Goal: Information Seeking & Learning: Learn about a topic

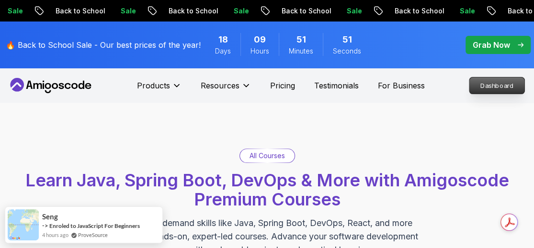
click at [498, 91] on p "Dashboard" at bounding box center [496, 86] width 55 height 16
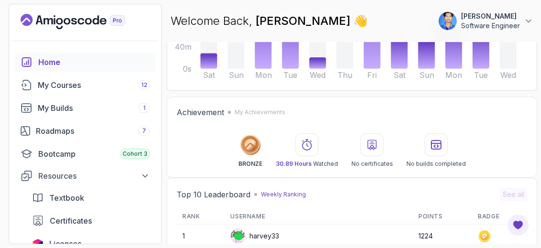
scroll to position [193, 0]
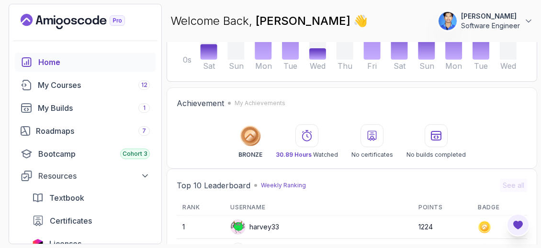
click at [518, 223] on icon "Open Feedback Button" at bounding box center [518, 225] width 10 height 9
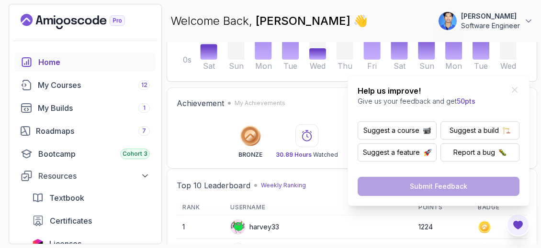
click at [519, 91] on icon "Close Feedback Widget" at bounding box center [515, 90] width 10 height 10
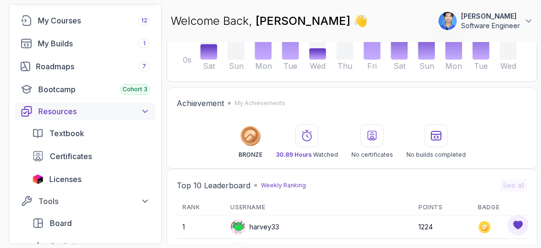
scroll to position [54, 0]
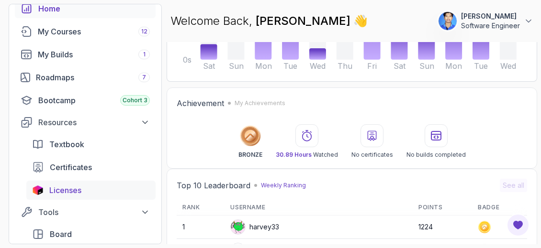
click at [58, 181] on link "Licenses" at bounding box center [90, 190] width 129 height 19
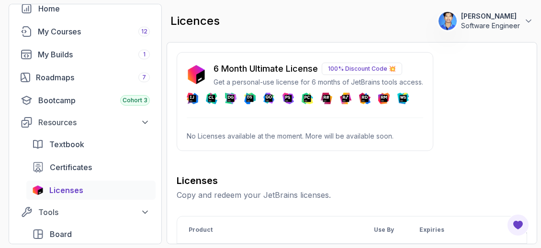
click at [357, 69] on p "100% Discount Code 💥" at bounding box center [362, 69] width 80 height 12
click at [356, 120] on div "6 Month Ultimate License 100% Discount Code 💥 Get a personal-use license for 6 …" at bounding box center [305, 101] width 256 height 99
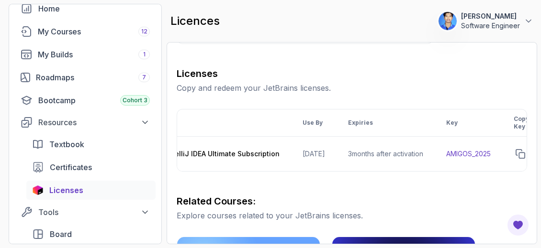
scroll to position [0, 69]
click at [84, 35] on div "My Courses 12" at bounding box center [94, 31] width 112 height 11
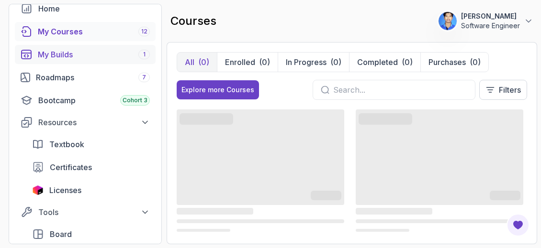
click at [101, 52] on div "My Builds 1" at bounding box center [94, 54] width 112 height 11
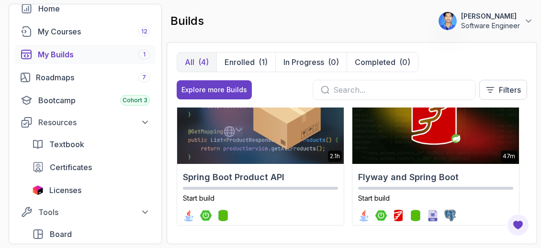
scroll to position [206, 0]
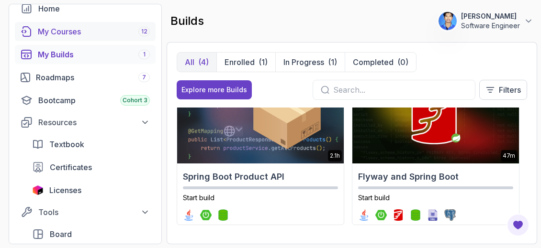
click at [86, 26] on div "My Courses 12" at bounding box center [94, 31] width 112 height 11
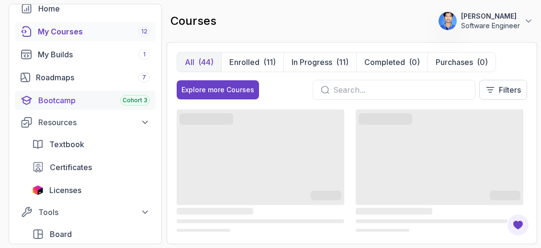
click at [90, 97] on div "Bootcamp Cohort 3" at bounding box center [93, 100] width 111 height 11
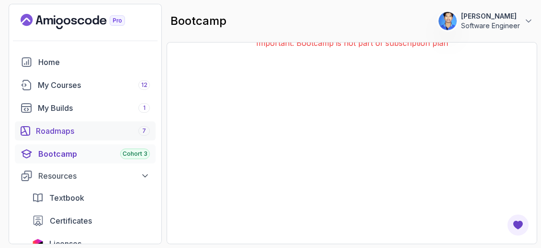
click at [67, 133] on div "Roadmaps 7" at bounding box center [93, 130] width 114 height 11
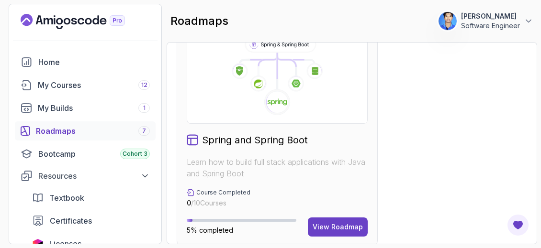
scroll to position [755, 0]
click at [345, 223] on div "View Roadmap" at bounding box center [337, 227] width 50 height 10
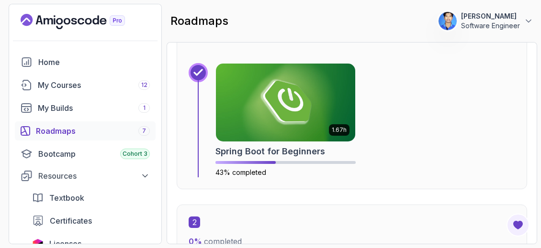
scroll to position [453, 0]
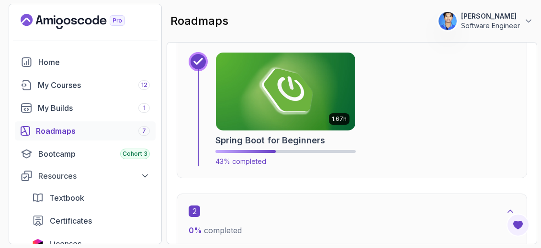
click at [317, 69] on img at bounding box center [285, 92] width 146 height 82
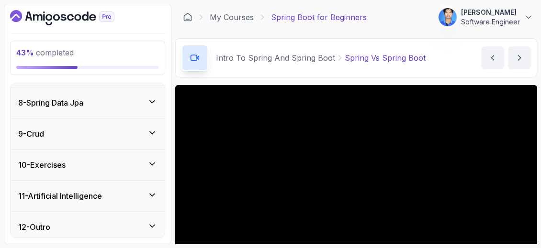
scroll to position [375, 0]
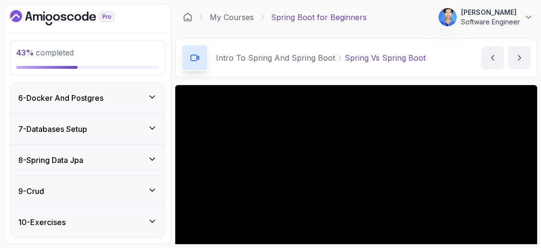
click at [123, 163] on div "8 - Spring Data Jpa" at bounding box center [87, 160] width 139 height 11
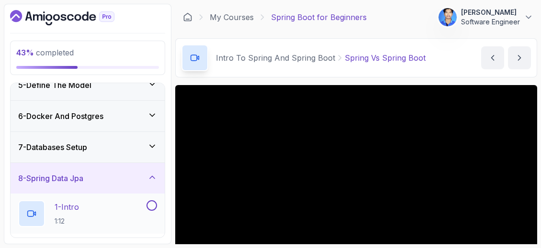
scroll to position [138, 0]
click at [138, 147] on div "7 - Databases Setup" at bounding box center [87, 147] width 139 height 11
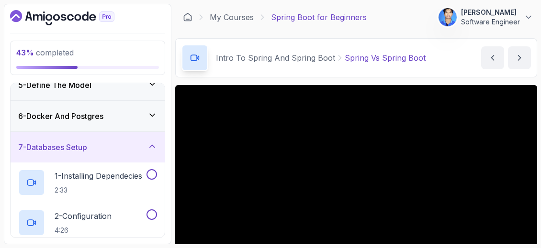
click at [133, 122] on div "6 - Docker And Postgres" at bounding box center [88, 116] width 154 height 31
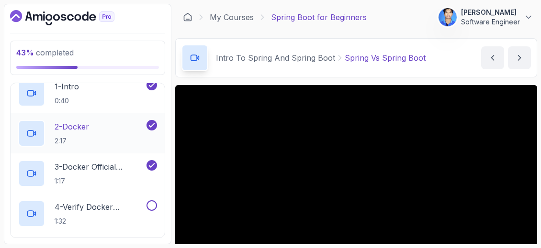
scroll to position [208, 0]
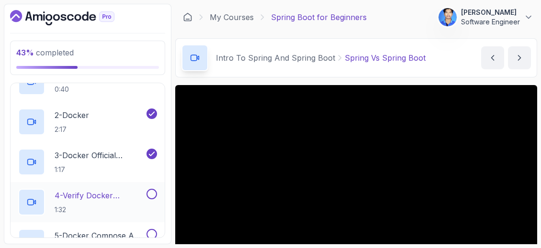
click at [124, 189] on div "4 - Verify Docker Installation 1:32" at bounding box center [81, 202] width 126 height 27
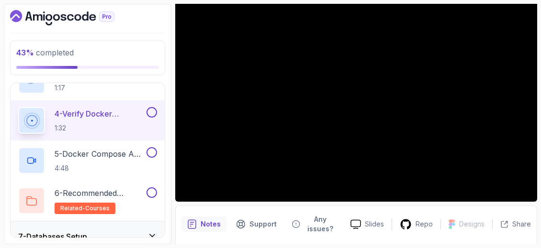
scroll to position [93, 0]
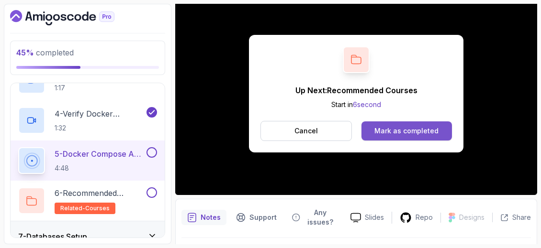
click at [390, 126] on div "Mark as completed" at bounding box center [406, 131] width 64 height 10
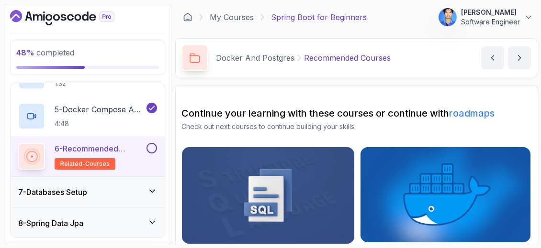
scroll to position [353, 0]
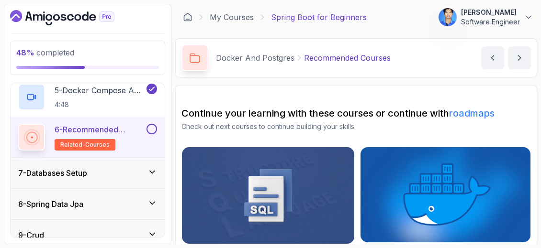
click at [152, 168] on icon at bounding box center [152, 172] width 10 height 10
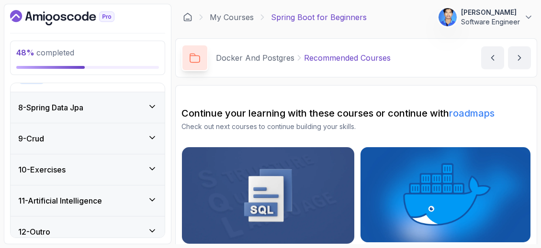
scroll to position [335, 0]
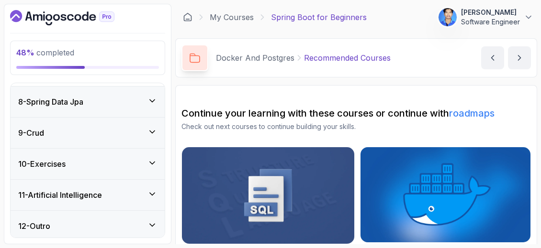
click at [107, 222] on div "12 - Outro" at bounding box center [87, 226] width 139 height 11
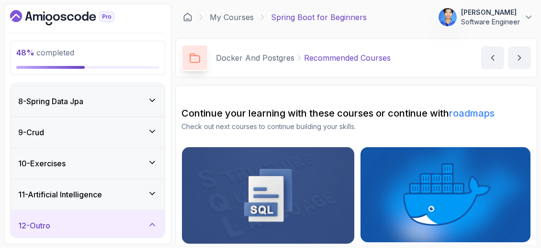
scroll to position [295, 0]
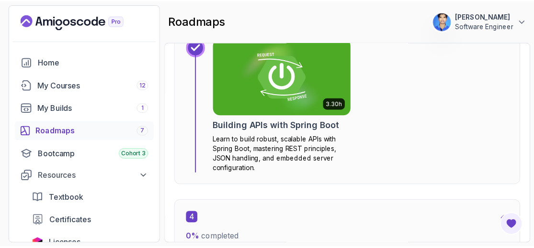
scroll to position [1191, 0]
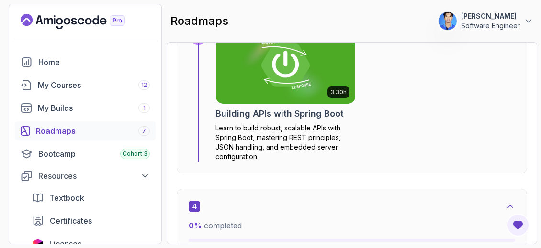
click at [318, 94] on img at bounding box center [285, 65] width 146 height 82
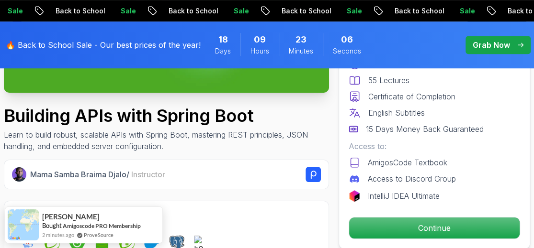
scroll to position [223, 0]
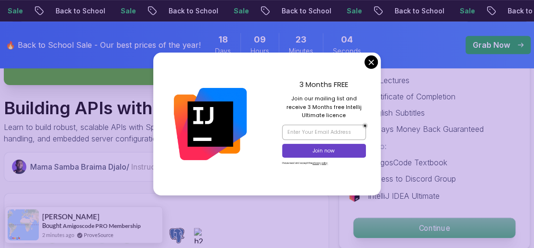
click at [451, 223] on p "Continue" at bounding box center [434, 228] width 162 height 20
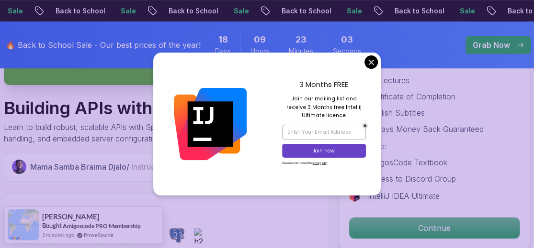
click at [378, 67] on div "3 Months FREE Join our mailing list and receive 3 Months free Intellij Ultimate…" at bounding box center [323, 124] width 113 height 143
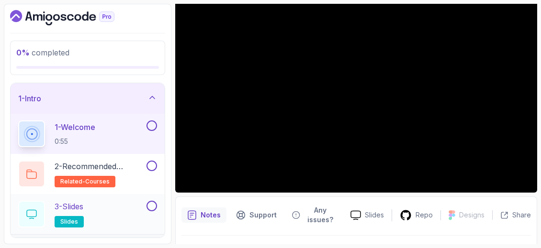
scroll to position [48, 0]
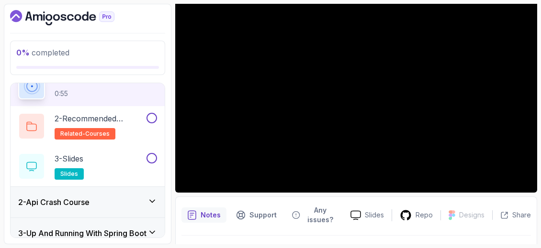
click at [120, 210] on div "2 - Api Crash Course" at bounding box center [88, 202] width 154 height 31
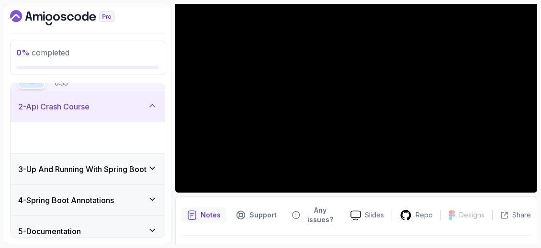
scroll to position [47, 0]
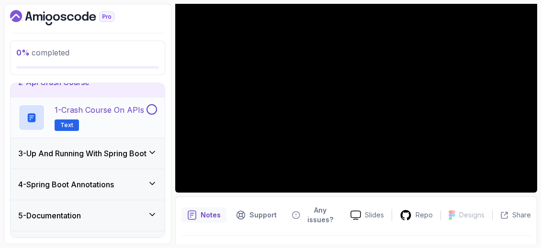
click at [150, 121] on button "1 - Crash Course on APIs Text" at bounding box center [87, 117] width 139 height 27
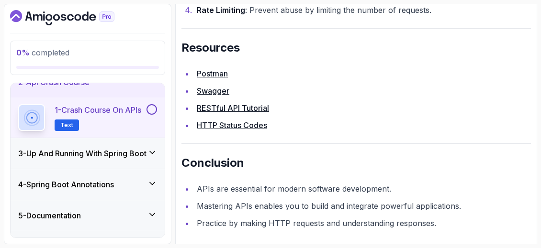
scroll to position [2167, 0]
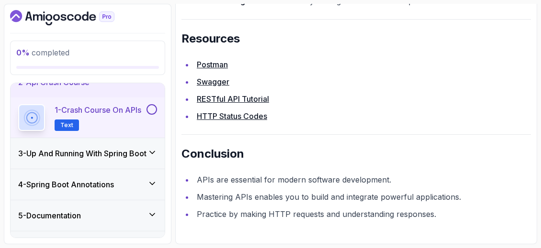
click at [145, 151] on h3 "3 - Up And Running With Spring Boot" at bounding box center [82, 153] width 128 height 11
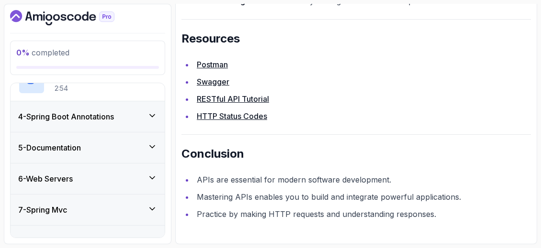
scroll to position [334, 0]
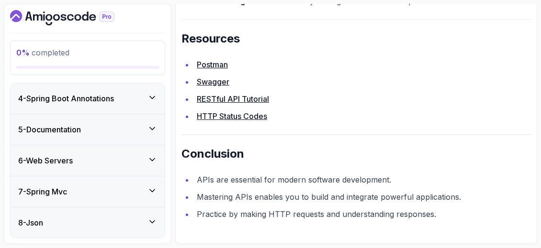
click at [145, 105] on div "4 - Spring Boot Annotations" at bounding box center [88, 98] width 154 height 31
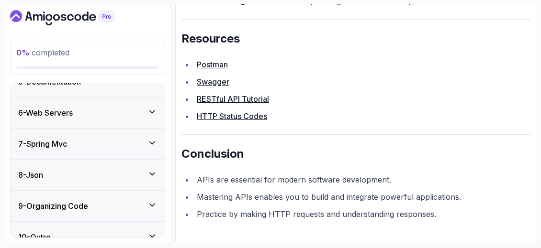
scroll to position [273, 0]
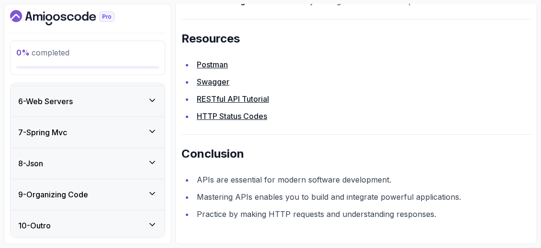
click at [143, 190] on div "9 - Organizing Code" at bounding box center [87, 194] width 139 height 11
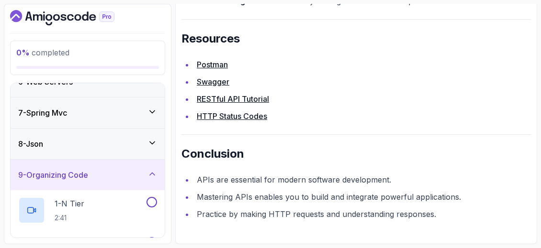
scroll to position [172, 0]
click at [129, 152] on div "8 - Json" at bounding box center [88, 144] width 154 height 31
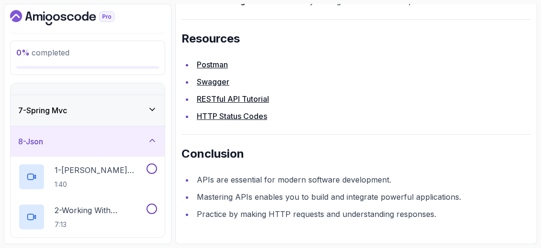
scroll to position [124, 0]
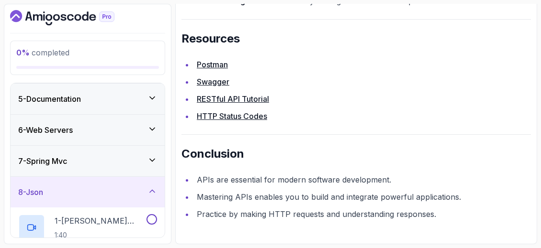
click at [113, 165] on div "7 - Spring Mvc" at bounding box center [87, 161] width 139 height 11
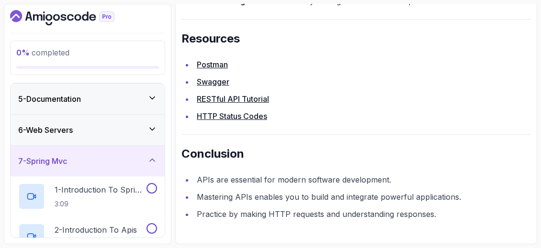
click at [114, 141] on div "6 - Web Servers" at bounding box center [88, 130] width 154 height 31
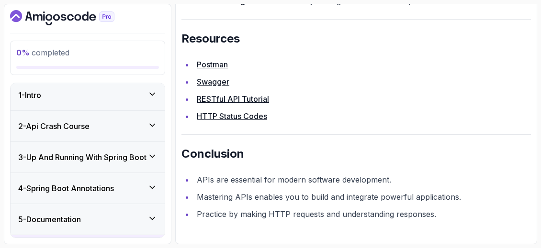
scroll to position [0, 0]
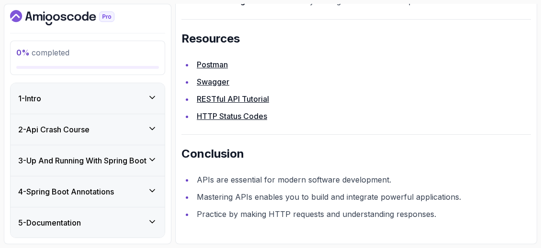
click at [140, 94] on div "1 - Intro" at bounding box center [87, 98] width 139 height 11
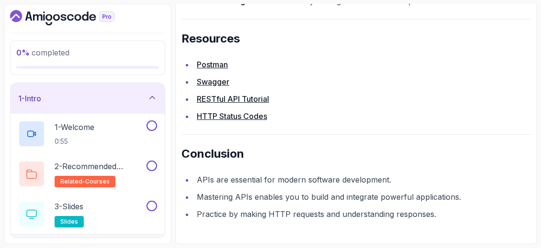
click at [140, 94] on div "1 - Intro" at bounding box center [87, 98] width 139 height 11
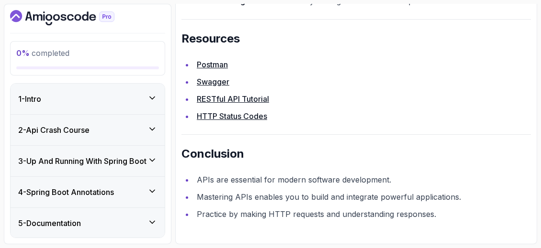
click at [139, 124] on div "2 - Api Crash Course" at bounding box center [87, 129] width 139 height 11
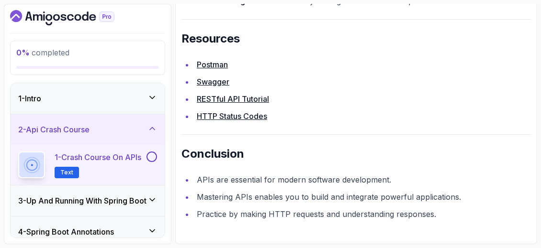
click at [145, 130] on div "2 - Api Crash Course" at bounding box center [87, 129] width 139 height 11
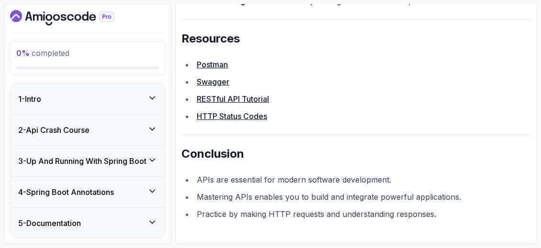
click at [124, 164] on h3 "3 - Up And Running With Spring Boot" at bounding box center [82, 161] width 128 height 11
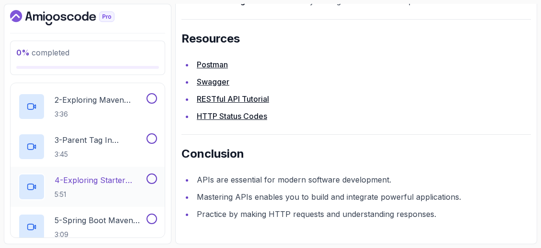
scroll to position [144, 0]
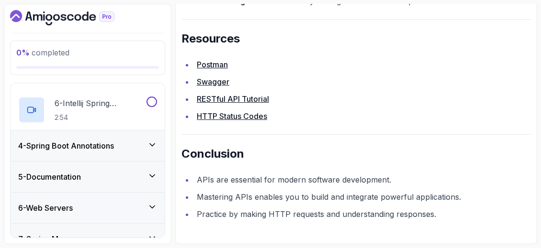
click at [127, 153] on div "4 - Spring Boot Annotations" at bounding box center [88, 146] width 154 height 31
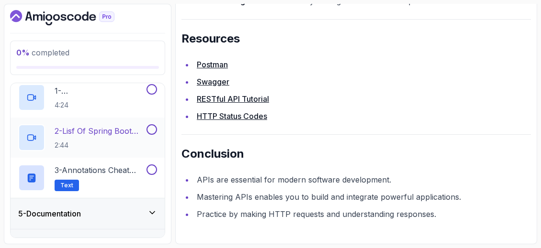
scroll to position [178, 0]
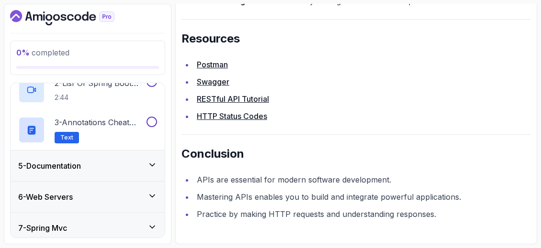
click at [119, 171] on div "5 - Documentation" at bounding box center [88, 166] width 154 height 31
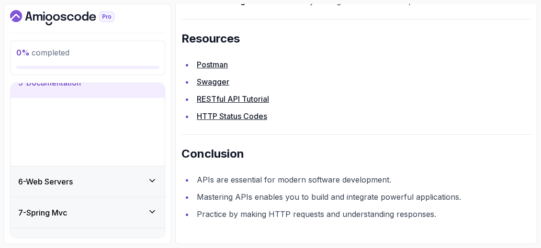
scroll to position [153, 0]
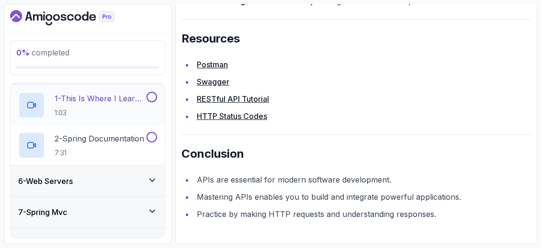
click at [106, 103] on h2 "1 - This Is Where I Learn Everything 1:03" at bounding box center [100, 105] width 90 height 25
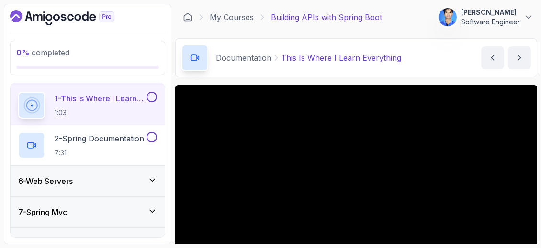
scroll to position [48, 0]
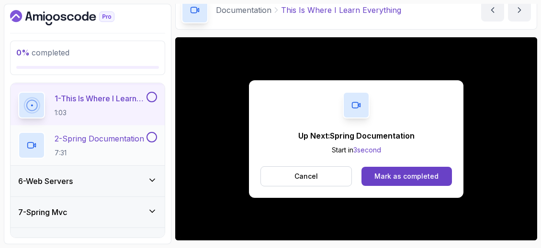
click at [125, 148] on p "7:31" at bounding box center [99, 153] width 89 height 10
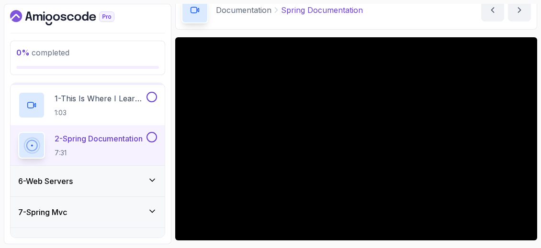
click at [121, 176] on div "6 - Web Servers" at bounding box center [87, 181] width 139 height 11
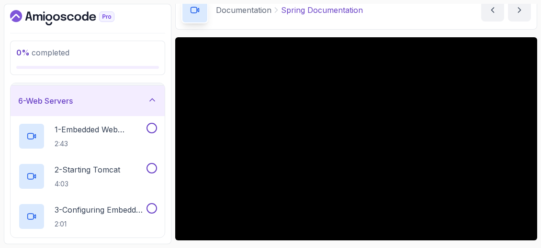
click at [154, 95] on icon at bounding box center [152, 100] width 10 height 10
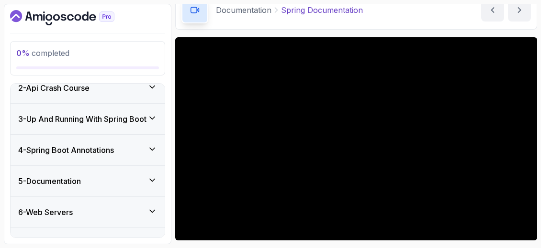
scroll to position [42, 0]
